Goal: Browse casually: Explore the website without a specific task or goal

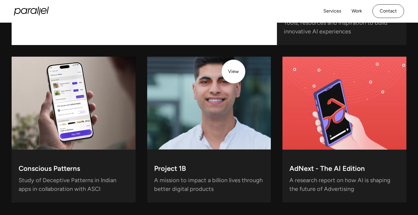
scroll to position [1678, 0]
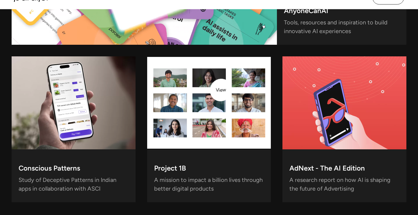
click at [219, 93] on video at bounding box center [209, 102] width 124 height 93
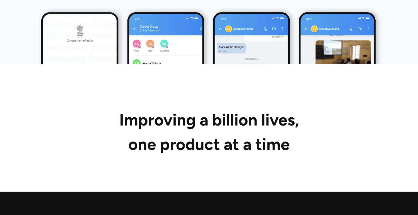
scroll to position [2948, 0]
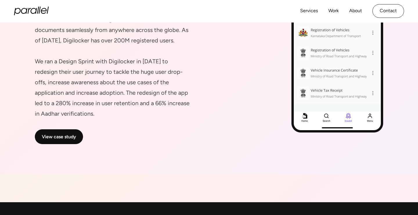
click at [34, 13] on icon "home" at bounding box center [34, 11] width 6 height 6
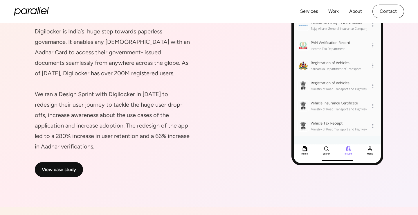
scroll to position [872, 0]
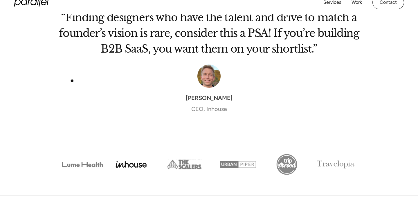
scroll to position [1955, 0]
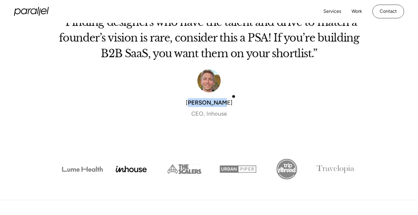
drag, startPoint x: 193, startPoint y: 96, endPoint x: 234, endPoint y: 96, distance: 41.0
click at [239, 98] on div "[PERSON_NAME] CEO, Inhouse" at bounding box center [209, 108] width 302 height 20
drag, startPoint x: 226, startPoint y: 96, endPoint x: 188, endPoint y: 95, distance: 38.6
click at [188, 98] on div "[PERSON_NAME] CEO, Inhouse" at bounding box center [209, 108] width 302 height 20
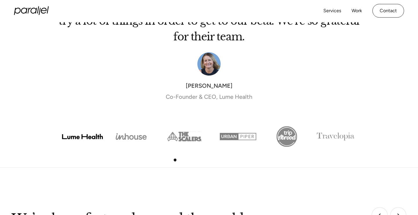
scroll to position [1971, 0]
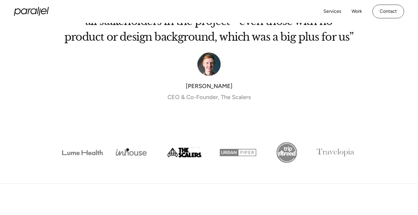
click at [126, 145] on img "Show slide 2 of 6" at bounding box center [131, 152] width 49 height 24
